Goal: Task Accomplishment & Management: Complete application form

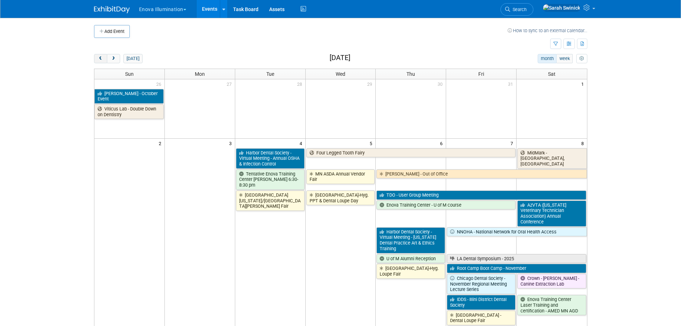
click at [103, 62] on button "prev" at bounding box center [100, 58] width 13 height 9
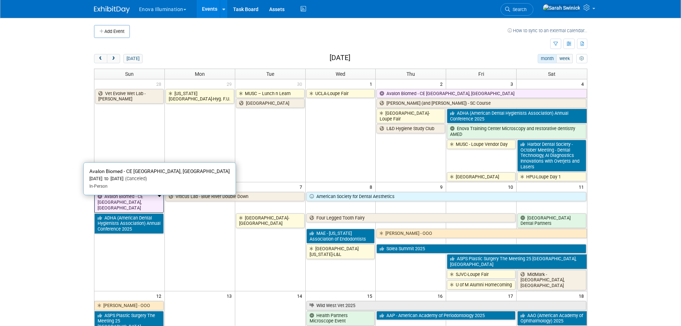
click at [122, 210] on link "Avalon Biomed - CE [GEOGRAPHIC_DATA], [GEOGRAPHIC_DATA]" at bounding box center [128, 202] width 69 height 20
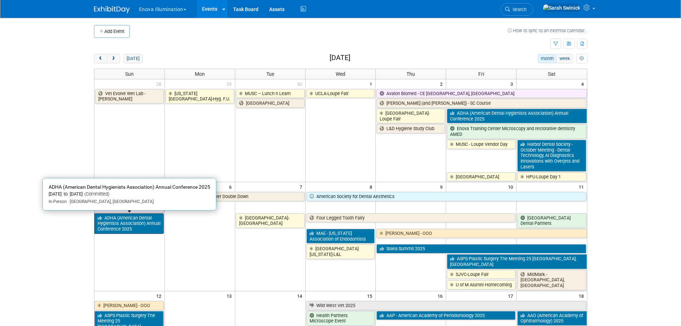
click at [108, 231] on link "ADHA (American Dental Hygienists Association) Annual Conference 2025" at bounding box center [128, 223] width 69 height 20
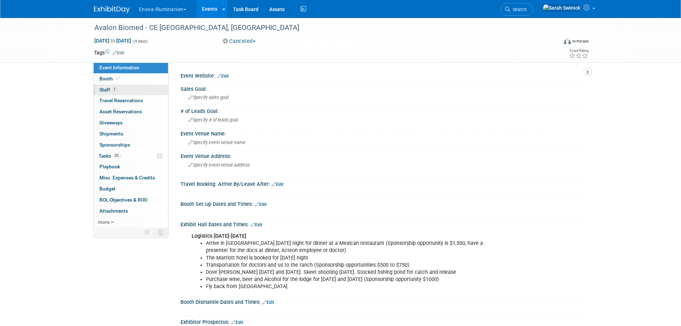
click at [139, 83] on link "Booth" at bounding box center [131, 79] width 74 height 11
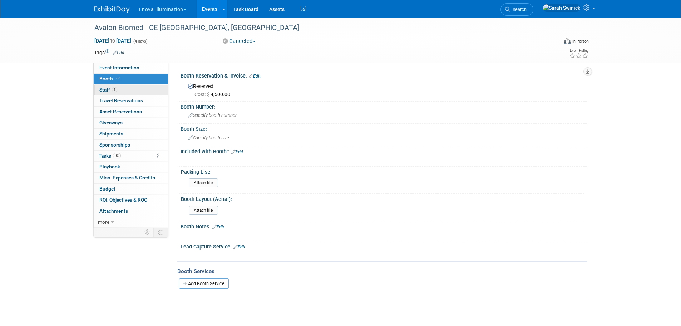
click at [140, 92] on link "1 Staff 1" at bounding box center [131, 90] width 74 height 11
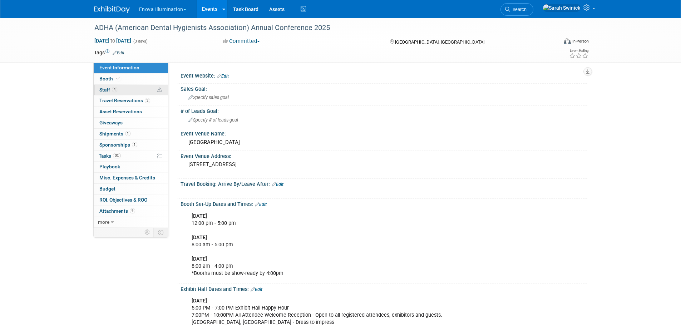
drag, startPoint x: 129, startPoint y: 87, endPoint x: 130, endPoint y: 92, distance: 5.4
click at [129, 87] on link "4 Staff 4" at bounding box center [131, 90] width 74 height 11
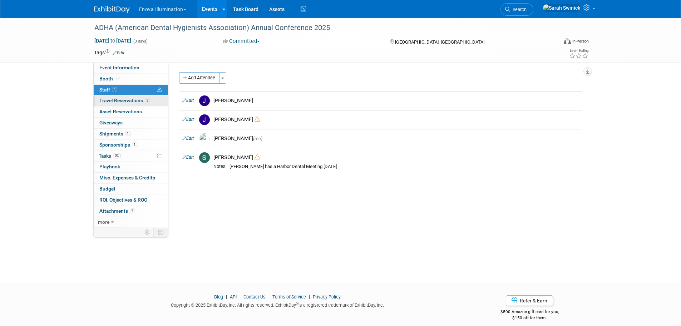
click at [131, 102] on span "Travel Reservations 2" at bounding box center [124, 101] width 51 height 6
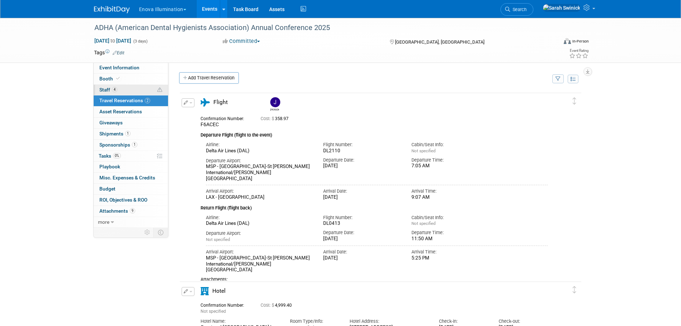
click at [115, 94] on link "4 Staff 4" at bounding box center [131, 90] width 74 height 11
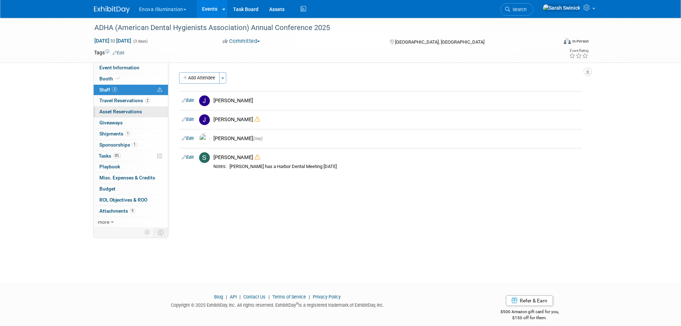
click at [128, 105] on link "2 Travel Reservations 2" at bounding box center [131, 100] width 74 height 11
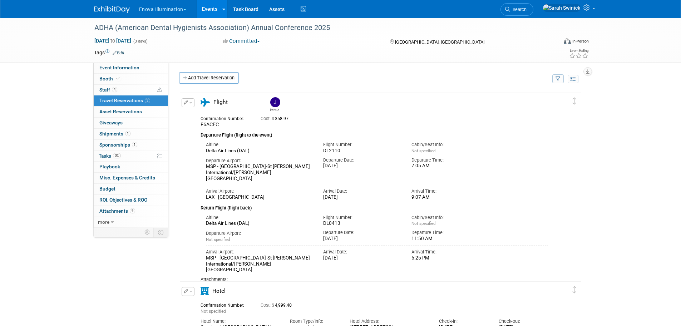
drag, startPoint x: 208, startPoint y: 73, endPoint x: 223, endPoint y: 85, distance: 18.3
click at [208, 74] on link "Add Travel Reservation" at bounding box center [209, 77] width 60 height 11
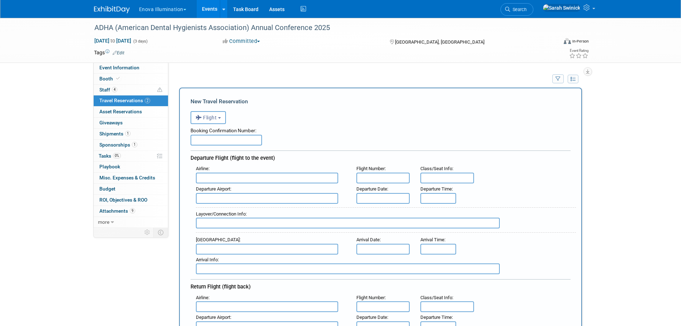
drag, startPoint x: 198, startPoint y: 142, endPoint x: 201, endPoint y: 146, distance: 5.0
click at [198, 143] on input "text" at bounding box center [227, 140] width 72 height 11
type input "NTNWMC"
click at [208, 185] on div "Airline : Flight Number : Class/Seat Info : : :" at bounding box center [381, 218] width 380 height 111
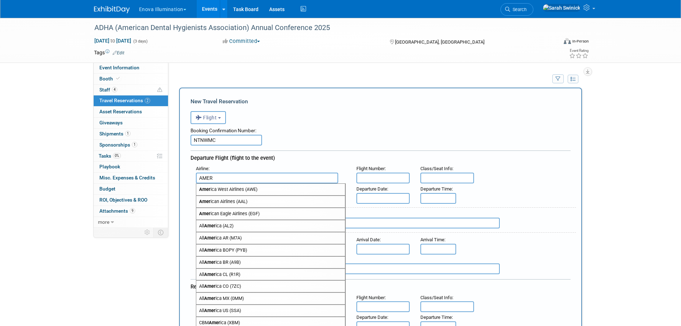
click at [242, 205] on span "Amer ican Airlines (AAL)" at bounding box center [270, 201] width 149 height 11
type input "American Airlines (AAL)"
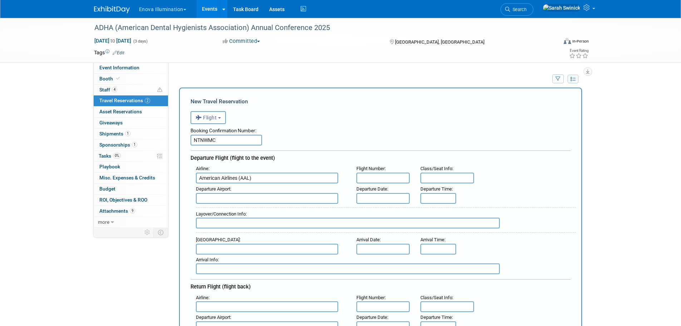
click at [378, 182] on input "text" at bounding box center [384, 178] width 54 height 11
type input "3587"
click at [290, 197] on input "text" at bounding box center [267, 198] width 142 height 11
click at [304, 210] on span "AVP - Wilkes Barre Scra nton International Airport" at bounding box center [270, 209] width 149 height 11
type input "AVP - Wilkes Barre Scranton International Airport"
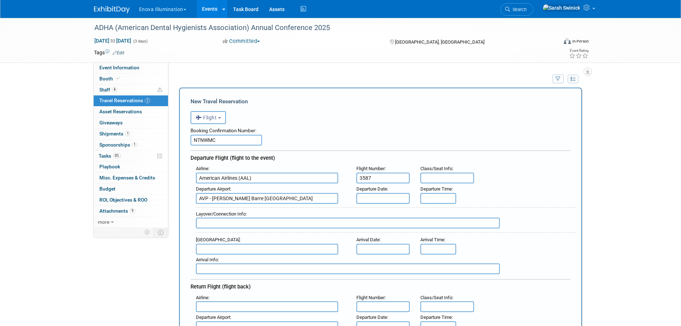
click at [295, 217] on div "Layover/Connection Info :" at bounding box center [386, 214] width 380 height 8
click at [293, 218] on input "text" at bounding box center [348, 223] width 304 height 11
type input "chicago"
click at [239, 247] on input "text" at bounding box center [267, 249] width 142 height 11
click at [239, 259] on span "LAX - Los Angeles International Airport" at bounding box center [270, 260] width 149 height 11
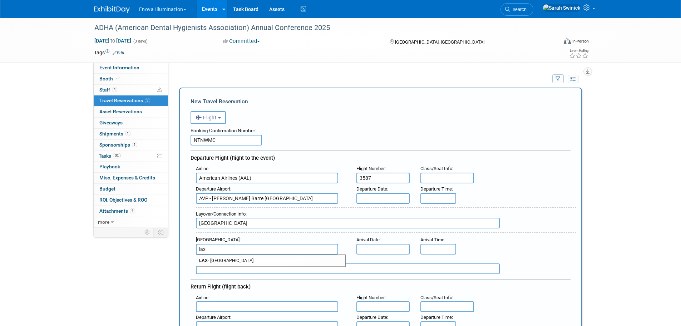
type input "LAX - Los Angeles International Airport"
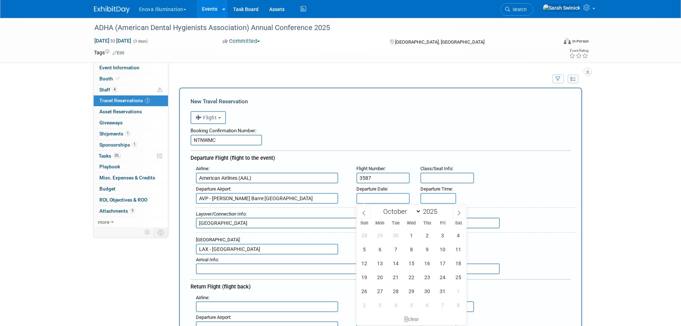
click at [371, 202] on input "text" at bounding box center [384, 198] width 54 height 11
click at [472, 135] on div "Booking Confirmation Number: NTNWMC" at bounding box center [381, 134] width 380 height 21
click at [373, 201] on input "text" at bounding box center [384, 198] width 54 height 11
drag, startPoint x: 444, startPoint y: 237, endPoint x: 441, endPoint y: 220, distance: 17.1
click at [444, 238] on span "3" at bounding box center [443, 235] width 14 height 14
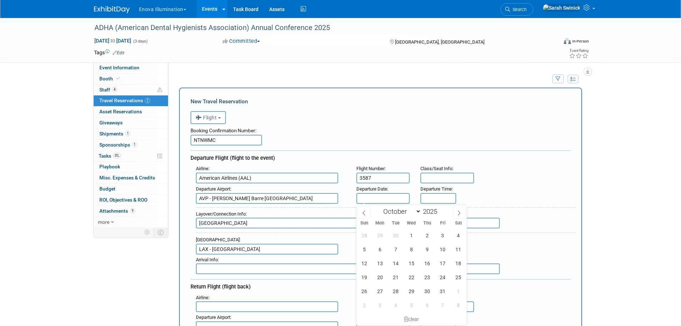
type input "Oct 3, 2025"
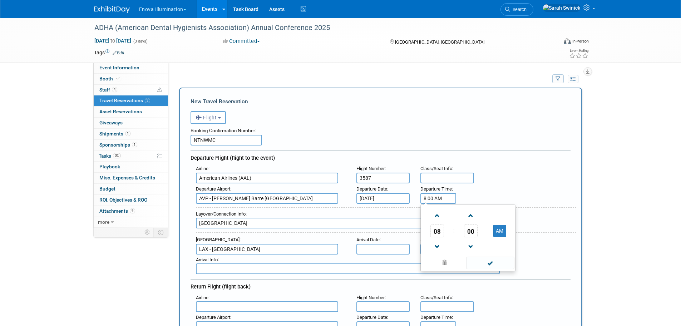
click at [443, 201] on input "8:00 AM" at bounding box center [439, 198] width 36 height 11
click at [434, 248] on span at bounding box center [437, 247] width 13 height 13
click at [434, 249] on span at bounding box center [437, 247] width 13 height 13
type input "6:00 AM"
click at [487, 265] on span at bounding box center [490, 263] width 48 height 13
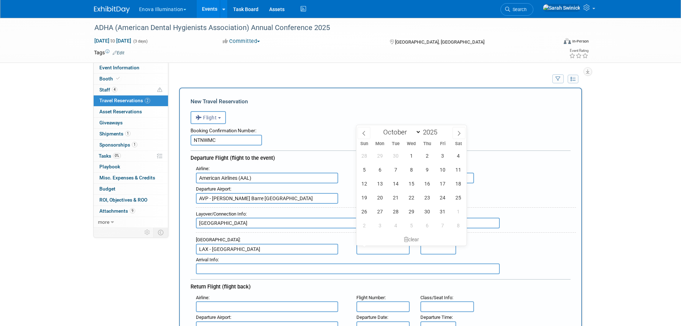
click at [365, 251] on input "text" at bounding box center [384, 249] width 54 height 11
click at [380, 172] on span "6" at bounding box center [380, 170] width 14 height 14
type input "Oct 6, 2025"
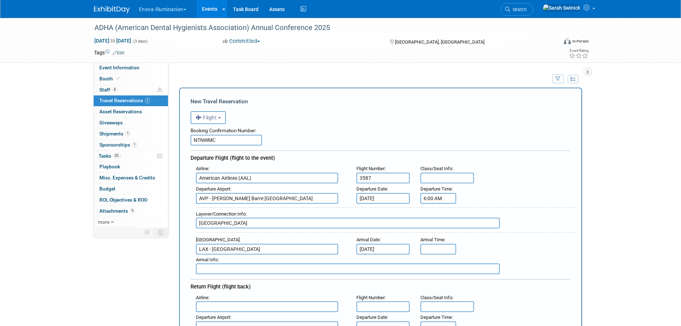
click at [375, 123] on div "<i class="fas fa-plane" style="padding: 6px 4px 6px 1px;"></i> Flight <i class=…" at bounding box center [381, 116] width 380 height 15
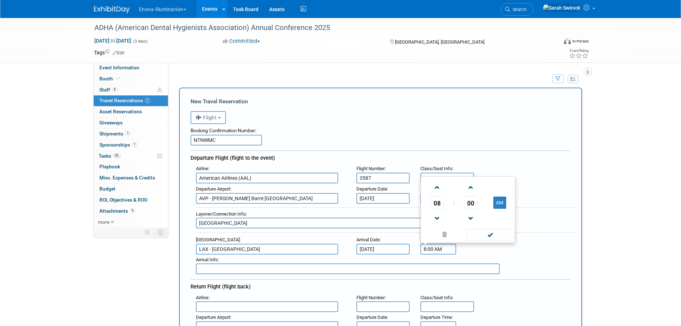
click at [441, 251] on input "8:00 AM" at bounding box center [439, 249] width 36 height 11
click at [437, 216] on span at bounding box center [437, 218] width 13 height 13
click at [473, 187] on span at bounding box center [471, 187] width 13 height 13
click at [473, 188] on span at bounding box center [471, 187] width 13 height 13
click at [473, 187] on span at bounding box center [471, 187] width 13 height 13
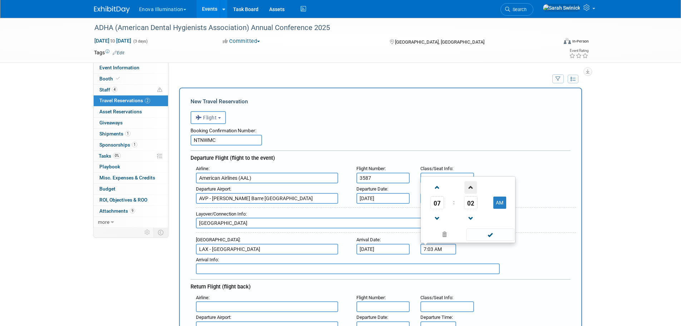
click at [473, 187] on span at bounding box center [471, 187] width 13 height 13
click at [473, 185] on span at bounding box center [471, 187] width 13 height 13
click at [472, 184] on span at bounding box center [471, 187] width 13 height 13
click at [471, 183] on span at bounding box center [471, 187] width 13 height 13
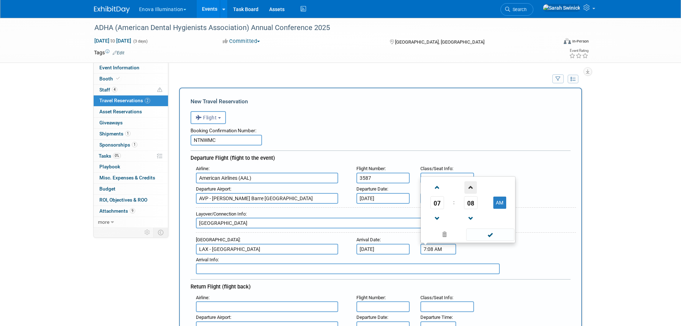
click at [472, 183] on span at bounding box center [471, 187] width 13 height 13
type input "7:10 AM"
click at [494, 237] on span at bounding box center [490, 234] width 48 height 13
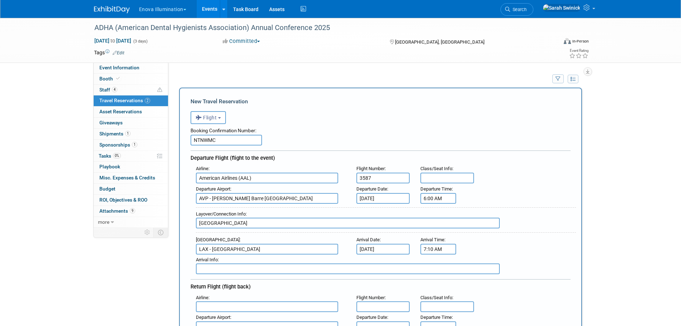
scroll to position [107, 0]
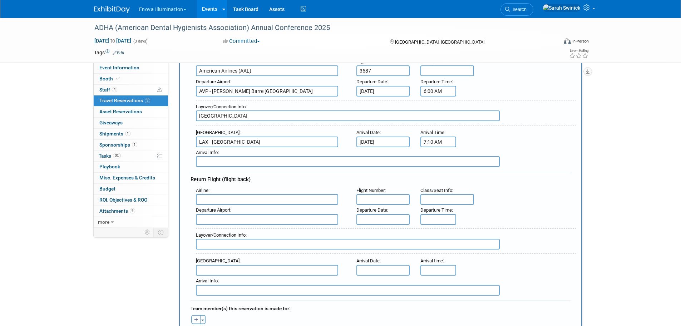
click at [218, 156] on div "Arrival Info :" at bounding box center [386, 153] width 380 height 8
click at [259, 157] on input "text" at bounding box center [348, 161] width 304 height 11
type input "11:39AM"
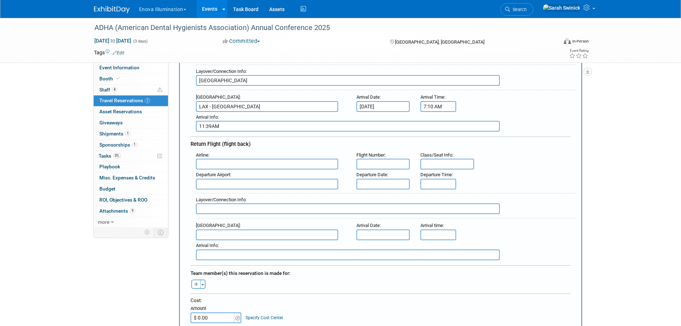
scroll to position [143, 0]
click at [223, 162] on input "text" at bounding box center [267, 163] width 142 height 11
click at [274, 172] on span "American Air lines (AAL)" at bounding box center [270, 174] width 149 height 11
type input "American Airlines (AAL)"
click at [368, 167] on input "text" at bounding box center [384, 163] width 54 height 11
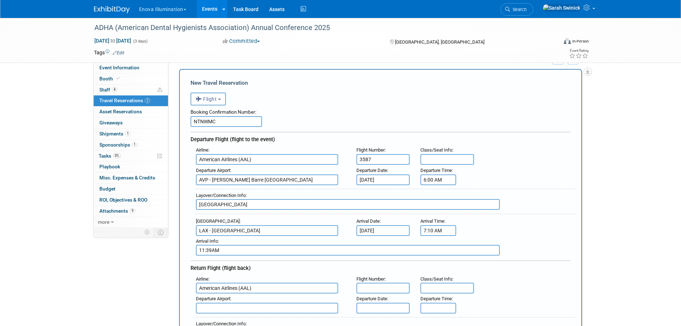
scroll to position [36, 0]
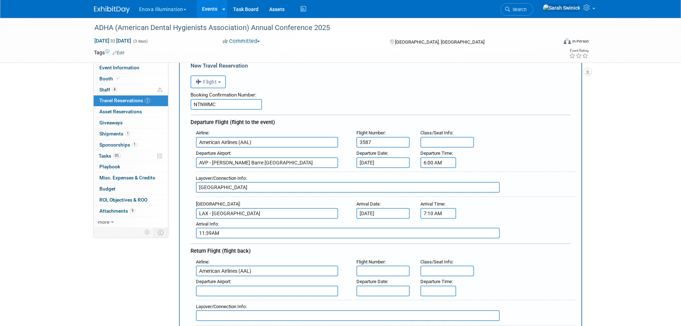
click at [424, 214] on input "7:10 AM" at bounding box center [439, 213] width 36 height 11
click at [427, 213] on input "7:10 AM" at bounding box center [439, 213] width 36 height 11
click at [440, 228] on span at bounding box center [437, 231] width 13 height 13
type input "9:10 AM"
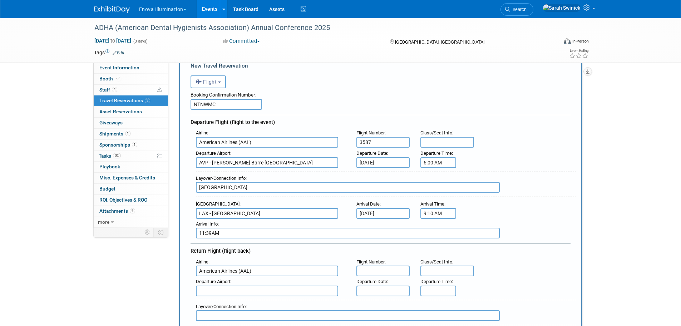
click at [512, 219] on div "Airline : American Airlines (AAL) Flight Number : 3587 Class/Seat Info : Depart…" at bounding box center [381, 183] width 380 height 111
drag, startPoint x: 329, startPoint y: 251, endPoint x: 319, endPoint y: 247, distance: 11.0
click at [322, 248] on div "Return Flight (flight back)" at bounding box center [381, 250] width 380 height 13
drag, startPoint x: 283, startPoint y: 229, endPoint x: 286, endPoint y: 235, distance: 6.6
click at [284, 232] on input "11:39AM" at bounding box center [348, 233] width 304 height 11
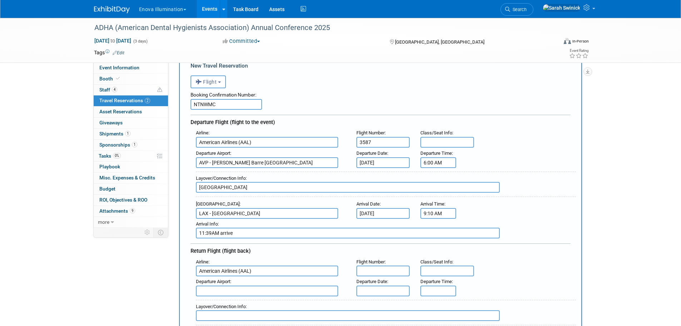
type input "11:39AM arrive"
click at [540, 216] on div "Arrival Airport : LAX - Los Angeles International Airport Arrival Date : Oct 6,…" at bounding box center [383, 209] width 385 height 20
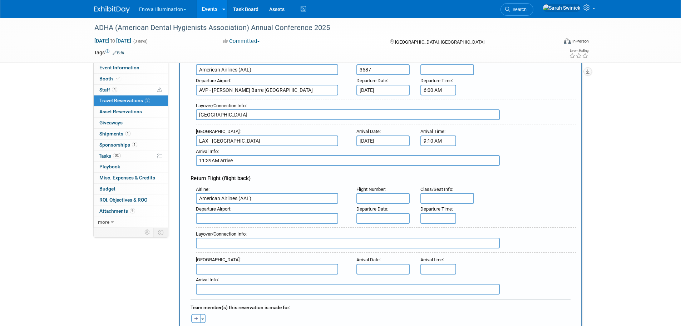
scroll to position [107, 0]
click at [372, 200] on input "text" at bounding box center [384, 199] width 54 height 11
type input "383"
click at [295, 218] on input "text" at bounding box center [267, 219] width 142 height 11
click at [292, 227] on span "LAX - Los Angeles International Airport" at bounding box center [270, 230] width 149 height 11
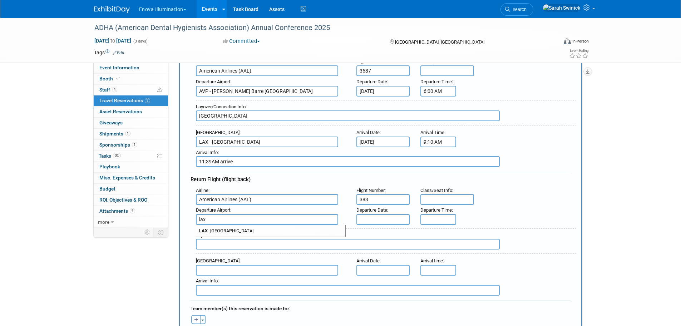
type input "LAX - Los Angeles International Airport"
click at [288, 247] on input "text" at bounding box center [348, 244] width 304 height 11
type input "V"
type input "Chicago"
click at [381, 216] on input "text" at bounding box center [384, 219] width 54 height 11
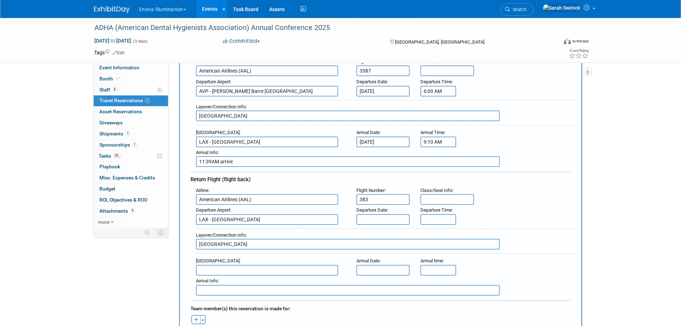
click at [373, 221] on input "text" at bounding box center [384, 219] width 54 height 11
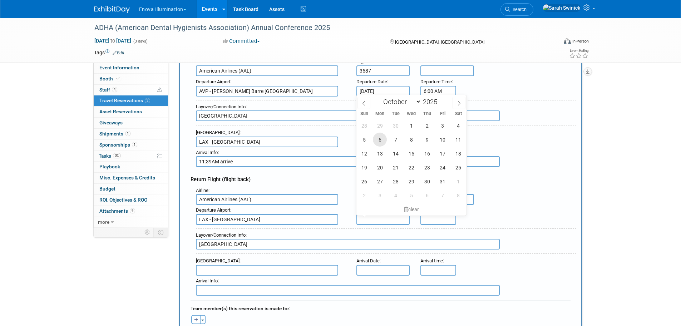
click at [383, 140] on span "6" at bounding box center [380, 140] width 14 height 14
type input "Oct 6, 2025"
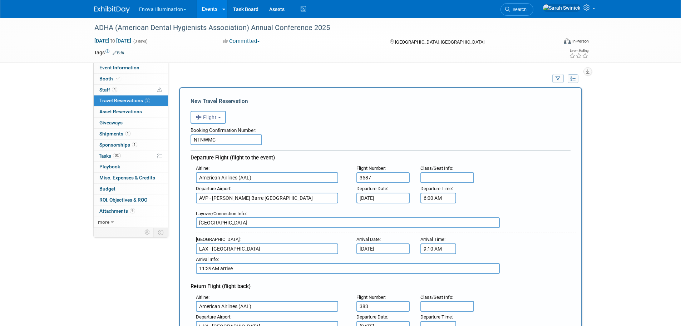
scroll to position [0, 0]
click at [398, 253] on input "Oct 6, 2025" at bounding box center [384, 249] width 54 height 11
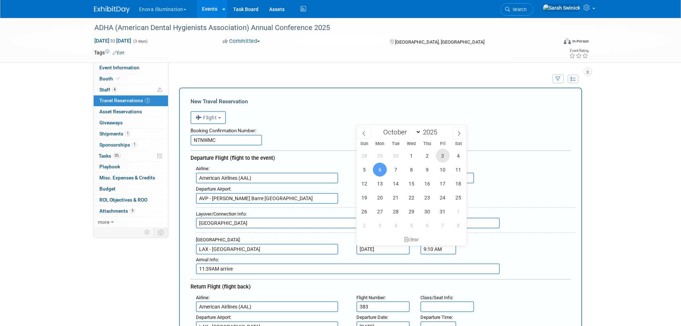
click at [438, 158] on span "3" at bounding box center [443, 156] width 14 height 14
type input "Oct 3, 2025"
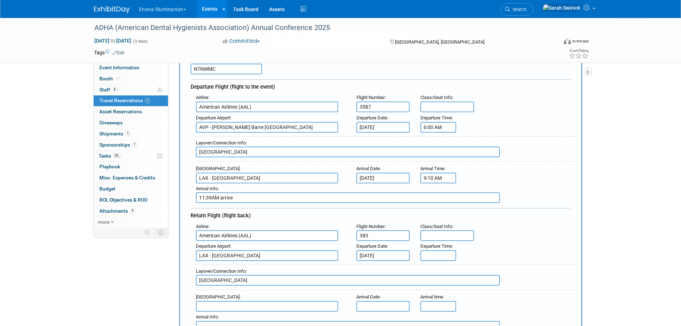
scroll to position [72, 0]
click at [262, 156] on input "chicago" at bounding box center [348, 151] width 304 height 11
type input "chicago"
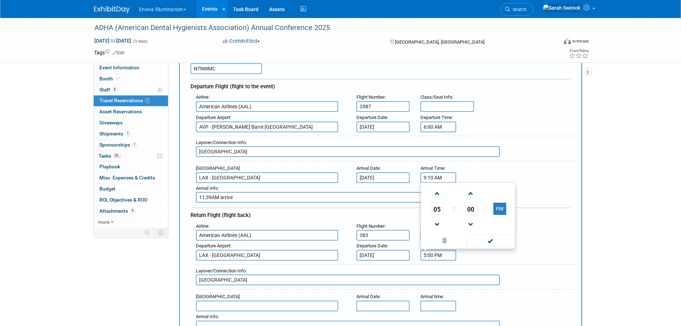
click at [439, 254] on input "5:00 PM" at bounding box center [439, 255] width 36 height 11
click at [440, 190] on span at bounding box center [437, 193] width 13 height 13
click at [468, 195] on span at bounding box center [471, 193] width 13 height 13
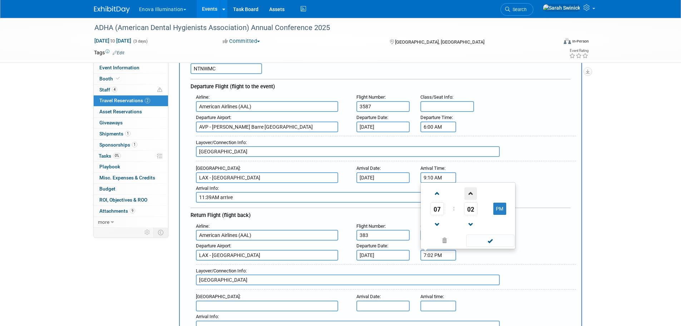
click at [470, 195] on span at bounding box center [471, 193] width 13 height 13
click at [470, 194] on span at bounding box center [471, 193] width 13 height 13
click at [470, 192] on span at bounding box center [471, 193] width 13 height 13
click at [471, 190] on span at bounding box center [471, 193] width 13 height 13
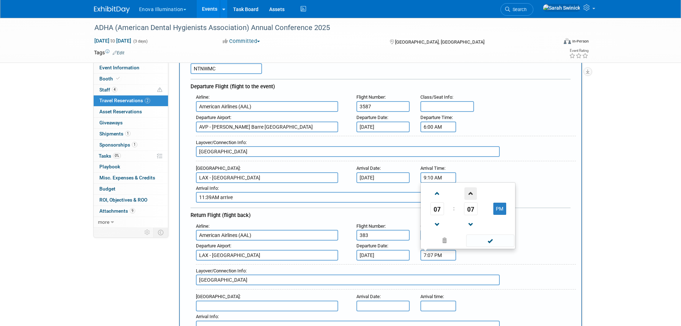
click at [471, 190] on span at bounding box center [471, 193] width 13 height 13
click at [510, 205] on td "PM" at bounding box center [500, 208] width 28 height 13
click at [506, 207] on button "PM" at bounding box center [499, 209] width 13 height 12
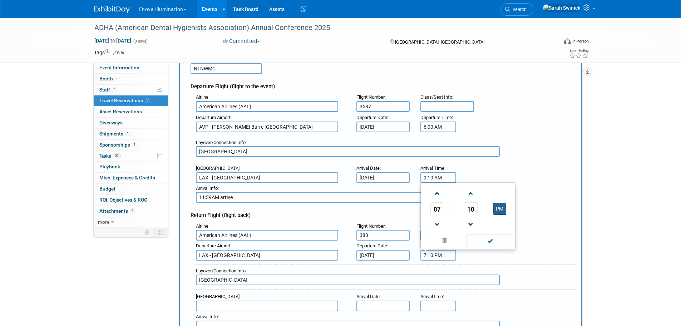
type input "7:10 AM"
drag, startPoint x: 493, startPoint y: 234, endPoint x: 493, endPoint y: 237, distance: 3.6
click at [493, 237] on span at bounding box center [490, 241] width 48 height 13
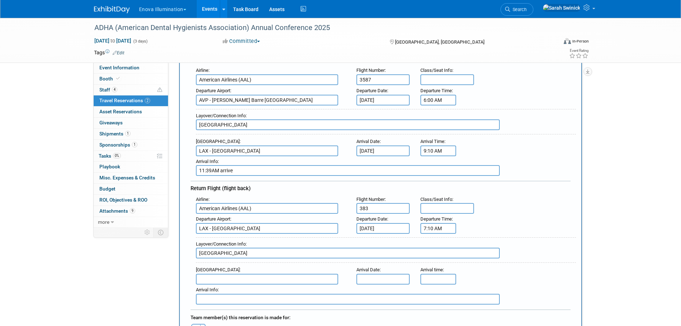
scroll to position [143, 0]
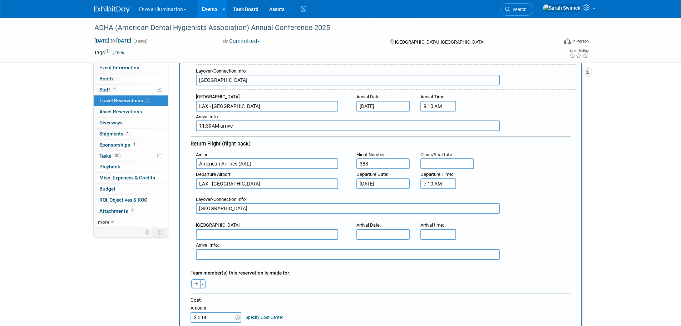
click at [274, 234] on input "text" at bounding box center [267, 234] width 142 height 11
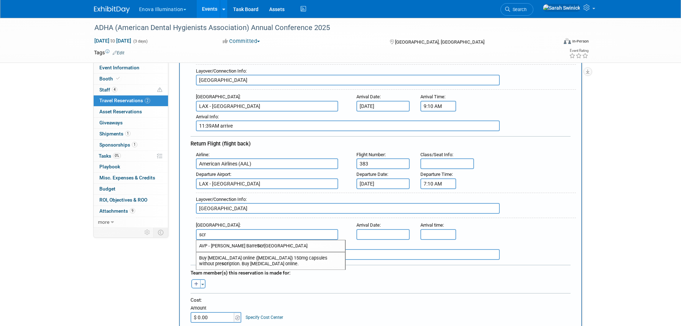
click at [269, 241] on span "AVP - Wilkes Barre Scr anton International Airport" at bounding box center [270, 245] width 149 height 11
type input "AVP - Wilkes Barre Scranton International Airport"
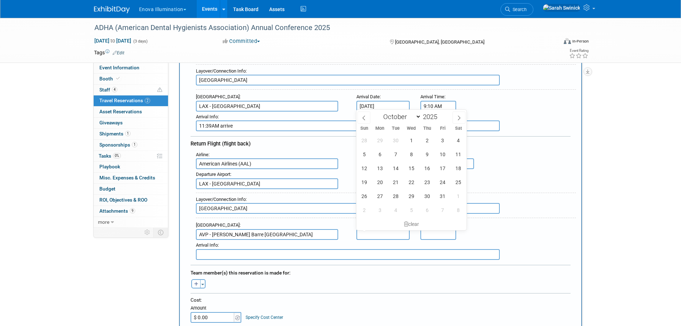
click at [365, 234] on input "text" at bounding box center [384, 234] width 54 height 11
click at [383, 153] on span "6" at bounding box center [380, 154] width 14 height 14
type input "Oct 6, 2025"
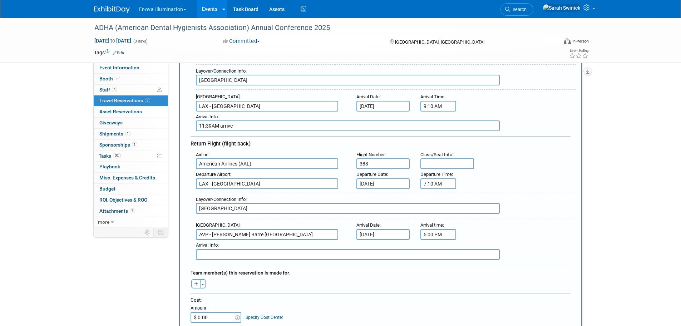
click at [432, 236] on input "5:00 PM" at bounding box center [439, 234] width 36 height 11
click at [471, 281] on span at bounding box center [471, 283] width 13 height 13
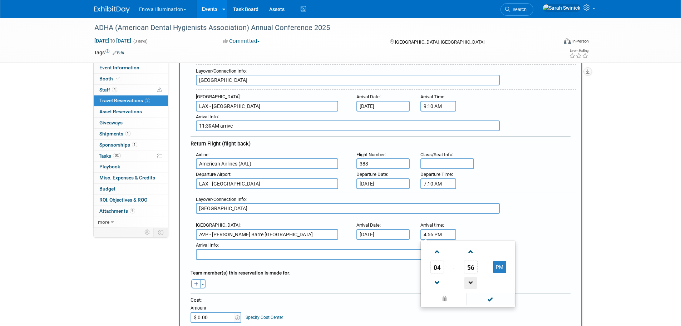
click at [471, 281] on span at bounding box center [471, 283] width 13 height 13
click at [484, 291] on ul "04 : 54 PM 12 01 02 03 04 05 06 07 08 09 10 11 00 05 10 15 20 25 30 35 40 45 50…" at bounding box center [468, 273] width 92 height 63
click at [485, 300] on span at bounding box center [490, 299] width 48 height 13
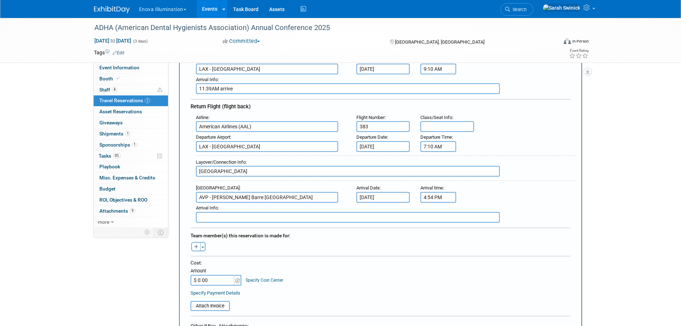
scroll to position [215, 0]
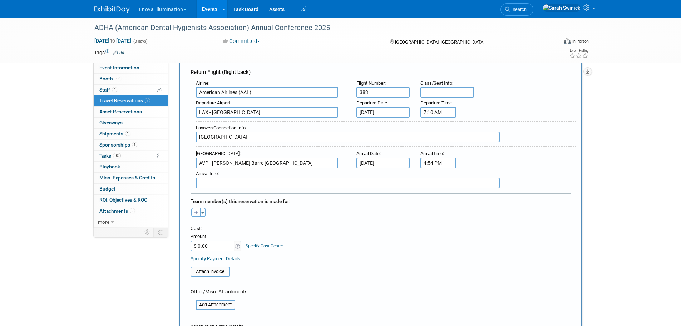
click at [434, 162] on input "4:54 PM" at bounding box center [439, 163] width 36 height 11
click at [436, 176] on span at bounding box center [437, 180] width 13 height 13
type input "5:54 PM"
click at [474, 226] on span at bounding box center [490, 227] width 48 height 13
click at [306, 181] on input "text" at bounding box center [348, 183] width 304 height 11
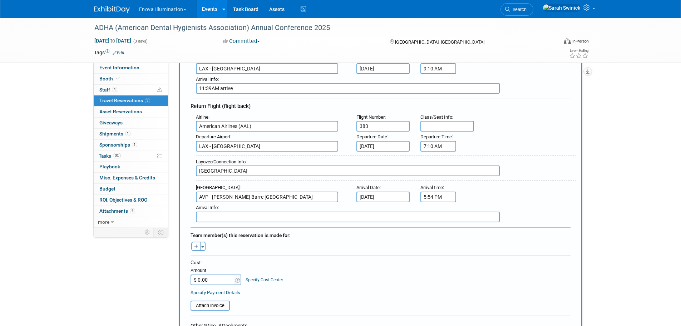
scroll to position [250, 0]
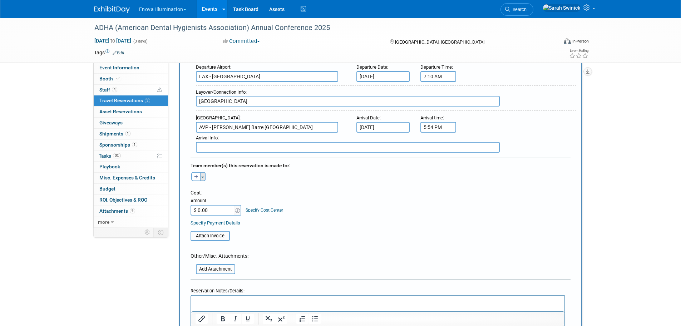
click at [202, 177] on span "button" at bounding box center [202, 177] width 3 height 1
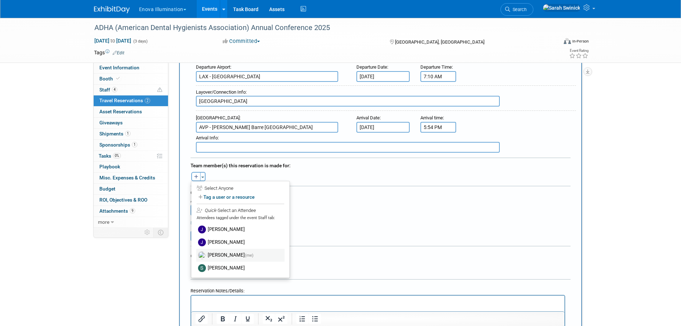
click at [226, 249] on label "Sarah Swinick (me)" at bounding box center [240, 255] width 88 height 13
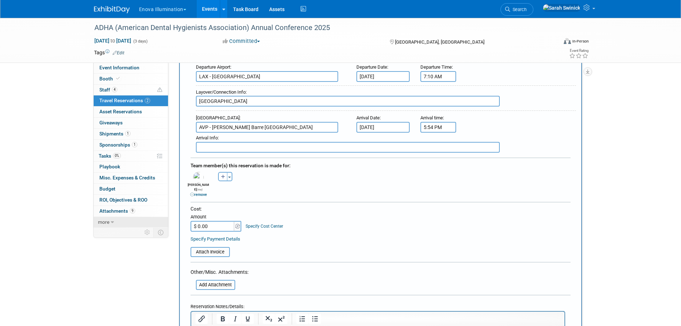
type input "$"
click at [205, 223] on input "$ 7,773.37" at bounding box center [213, 226] width 45 height 11
click at [345, 244] on table "Attach Invoice" at bounding box center [381, 249] width 380 height 16
click at [201, 221] on input "$ 7,773.37" at bounding box center [213, 226] width 45 height 11
click at [207, 221] on input "$ 7,773.37" at bounding box center [213, 226] width 45 height 11
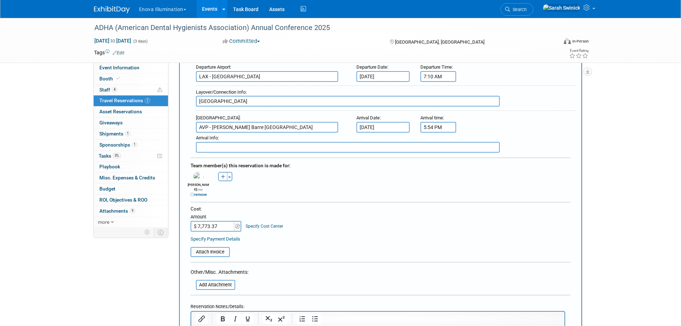
click at [236, 241] on table "Attach Invoice" at bounding box center [381, 249] width 380 height 16
click at [211, 222] on input "$ 7,773.37" at bounding box center [213, 226] width 45 height 11
click at [197, 221] on input "$ 7,773.37" at bounding box center [213, 226] width 45 height 11
drag, startPoint x: 187, startPoint y: 224, endPoint x: 203, endPoint y: 225, distance: 16.5
click at [197, 227] on div "Cost: Amount $ 7,773.37 Specify Cost Center Cost Center -- Not Specified --" at bounding box center [380, 231] width 391 height 51
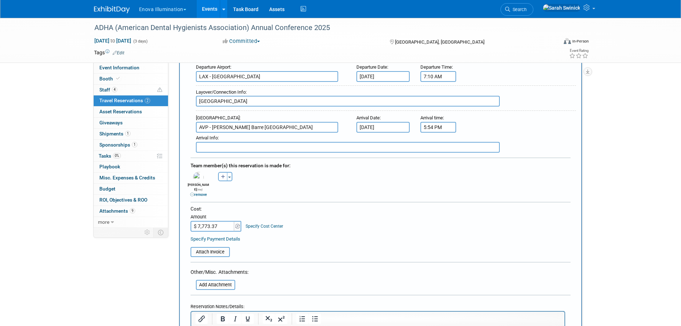
drag, startPoint x: 205, startPoint y: 222, endPoint x: 217, endPoint y: 226, distance: 12.9
click at [205, 222] on input "$ 7,773.37" at bounding box center [213, 226] width 45 height 11
click at [219, 221] on input "$ 7,773.37" at bounding box center [213, 226] width 45 height 11
click at [233, 221] on input "$ 7,773.37" at bounding box center [213, 226] width 45 height 11
type input "$ 773.37"
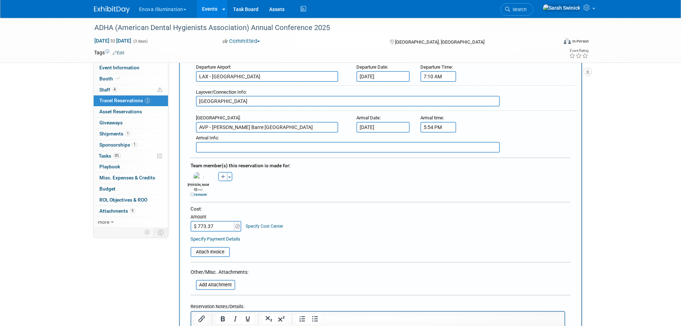
click at [261, 250] on table "Attach Invoice" at bounding box center [381, 249] width 380 height 16
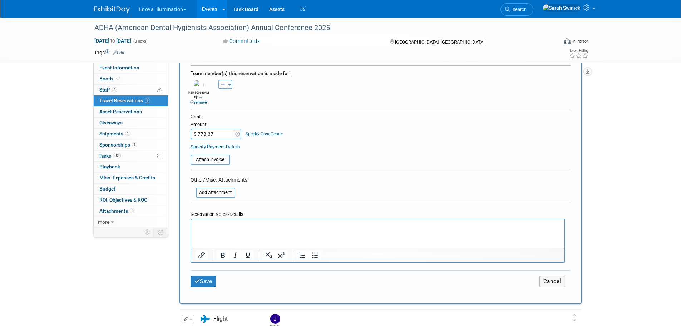
scroll to position [358, 0]
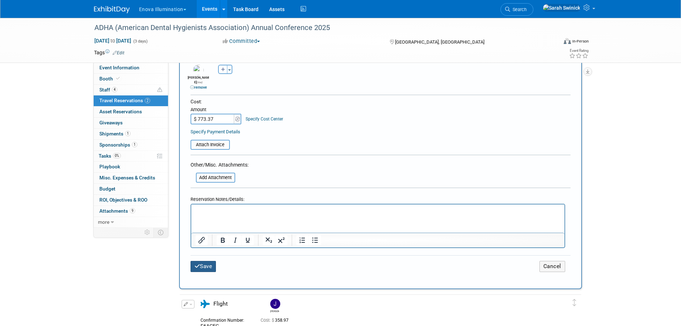
click at [215, 264] on button "Save" at bounding box center [204, 266] width 26 height 11
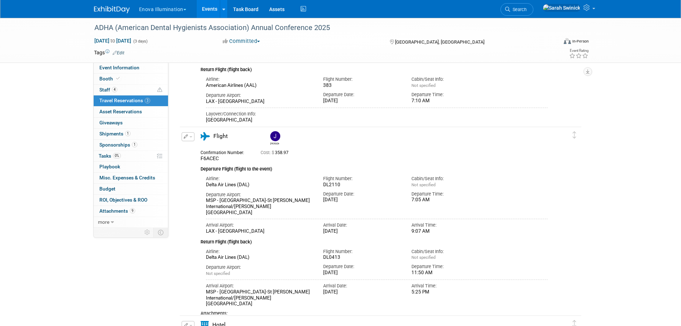
scroll to position [107, 0]
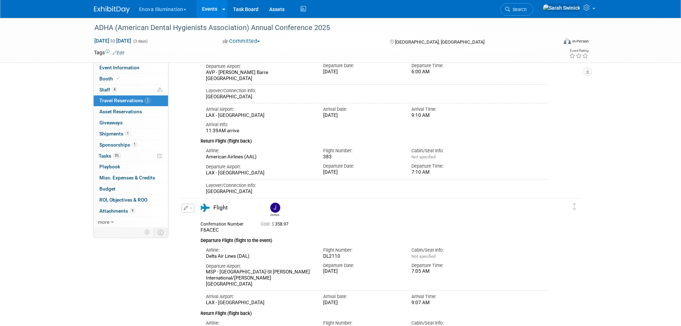
click at [103, 12] on img at bounding box center [112, 9] width 36 height 7
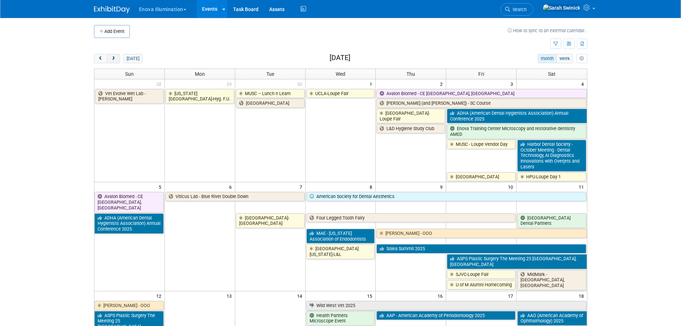
click at [114, 60] on span "next" at bounding box center [113, 58] width 5 height 5
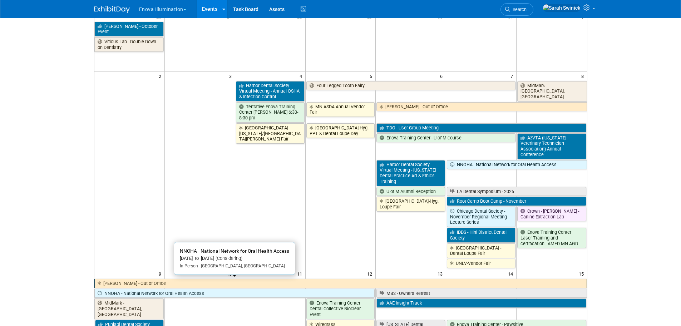
scroll to position [72, 0]
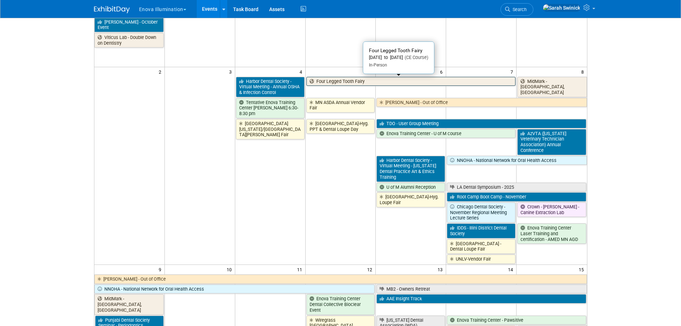
click at [334, 84] on link "Four Legged Tooth Fairy" at bounding box center [411, 81] width 210 height 9
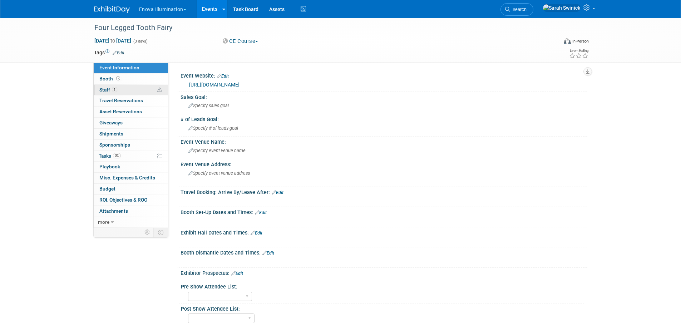
click at [155, 93] on link "1 Staff 1" at bounding box center [131, 90] width 74 height 11
